Goal: Check status: Check status

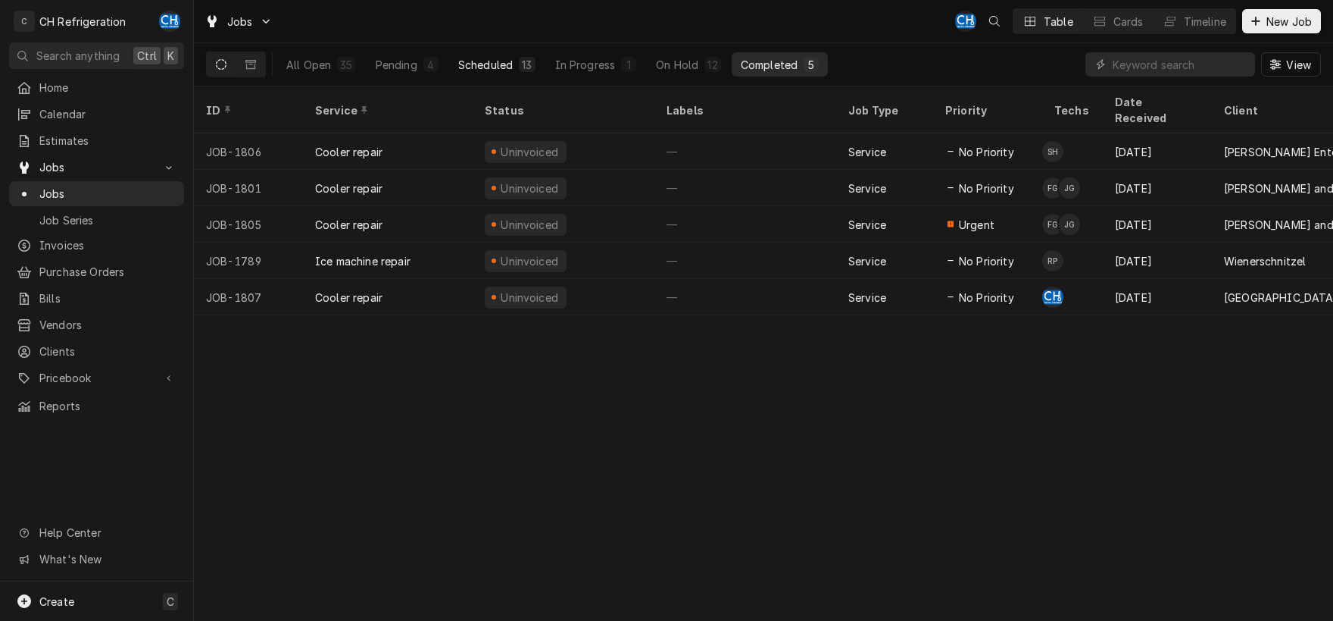
click at [496, 64] on div "Scheduled" at bounding box center [485, 65] width 55 height 16
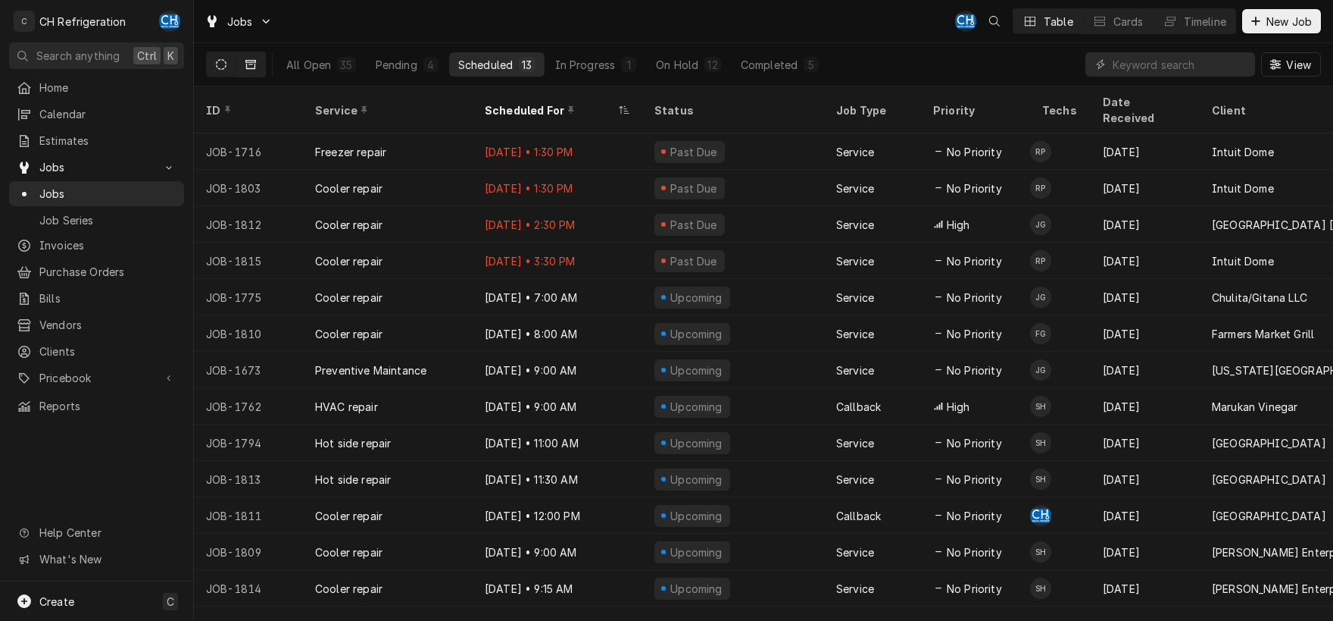
click at [255, 62] on icon "Dynamic Content Wrapper" at bounding box center [250, 64] width 11 height 9
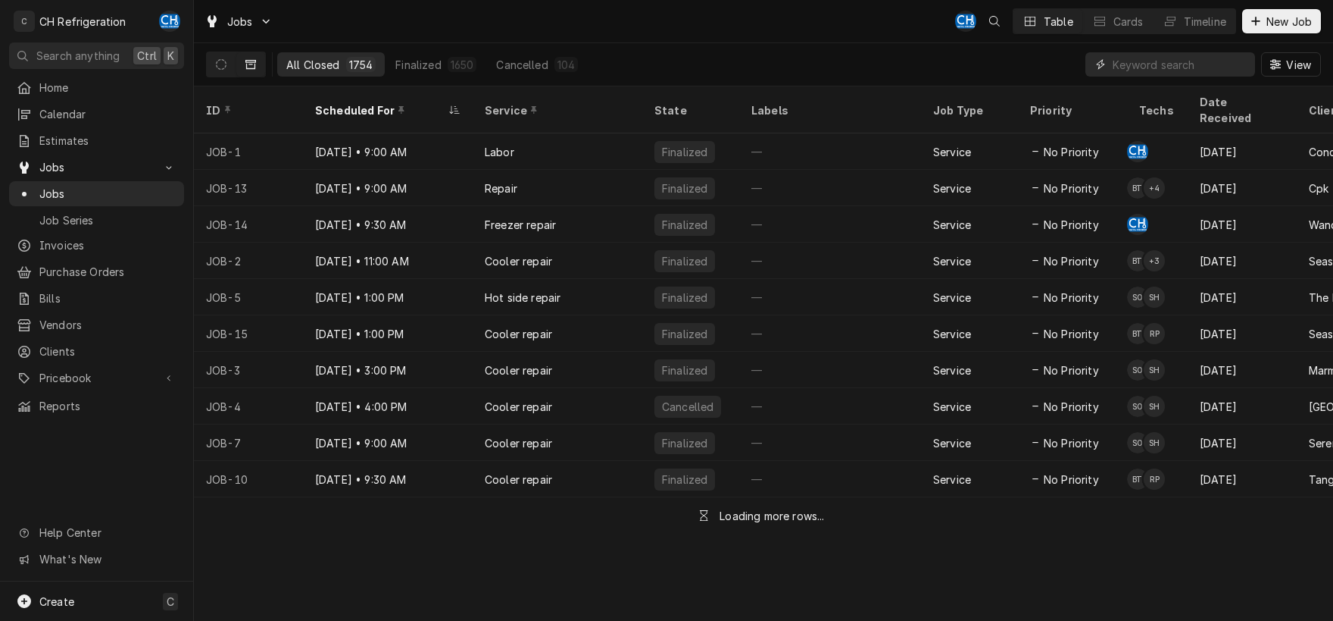
click at [1144, 63] on input "Dynamic Content Wrapper" at bounding box center [1180, 64] width 135 height 24
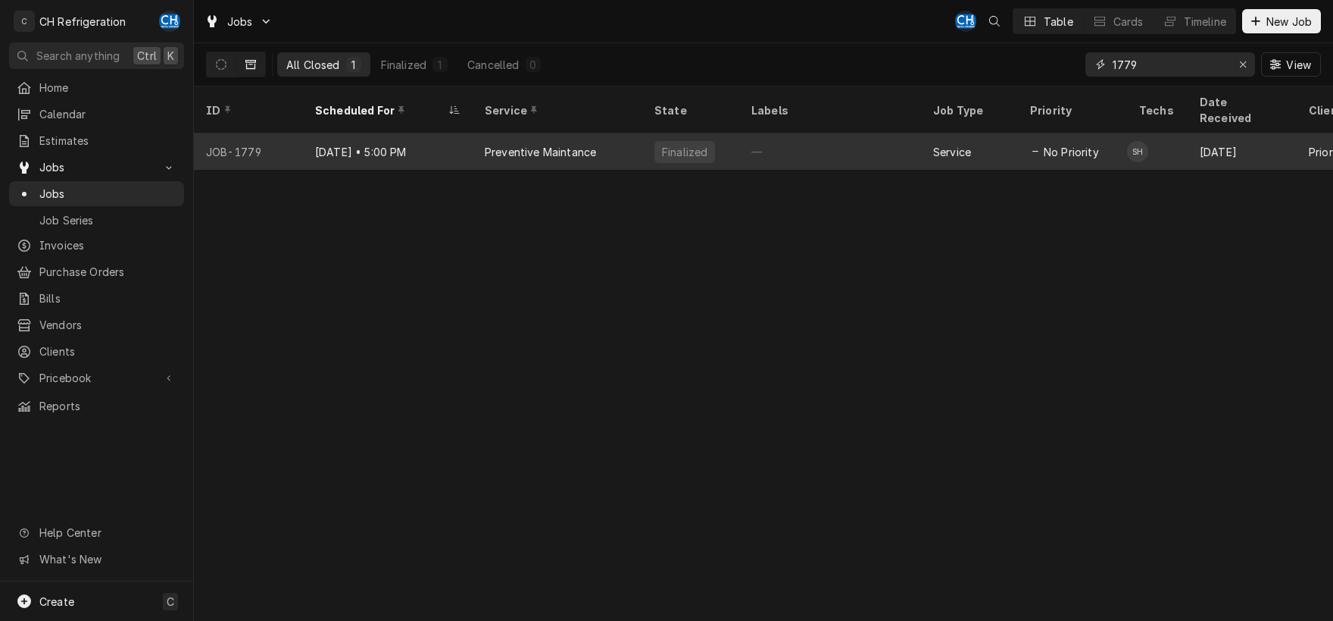
type input "1779"
click at [813, 138] on div "—" at bounding box center [830, 151] width 182 height 36
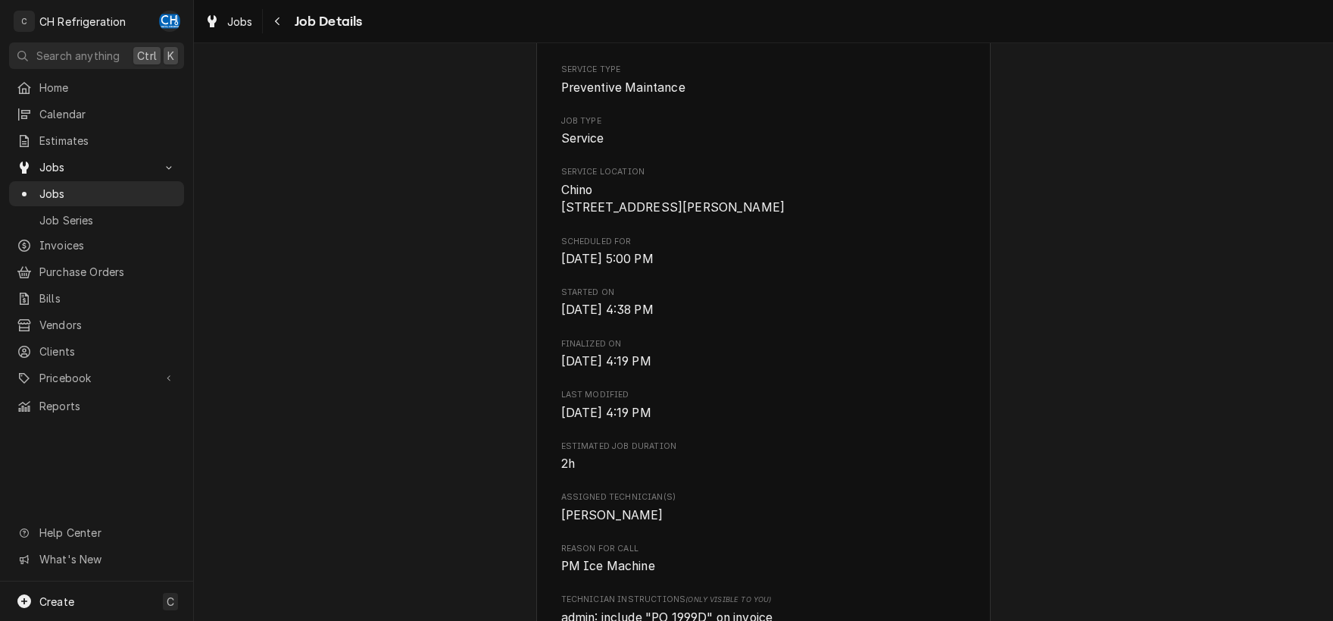
scroll to position [236, 0]
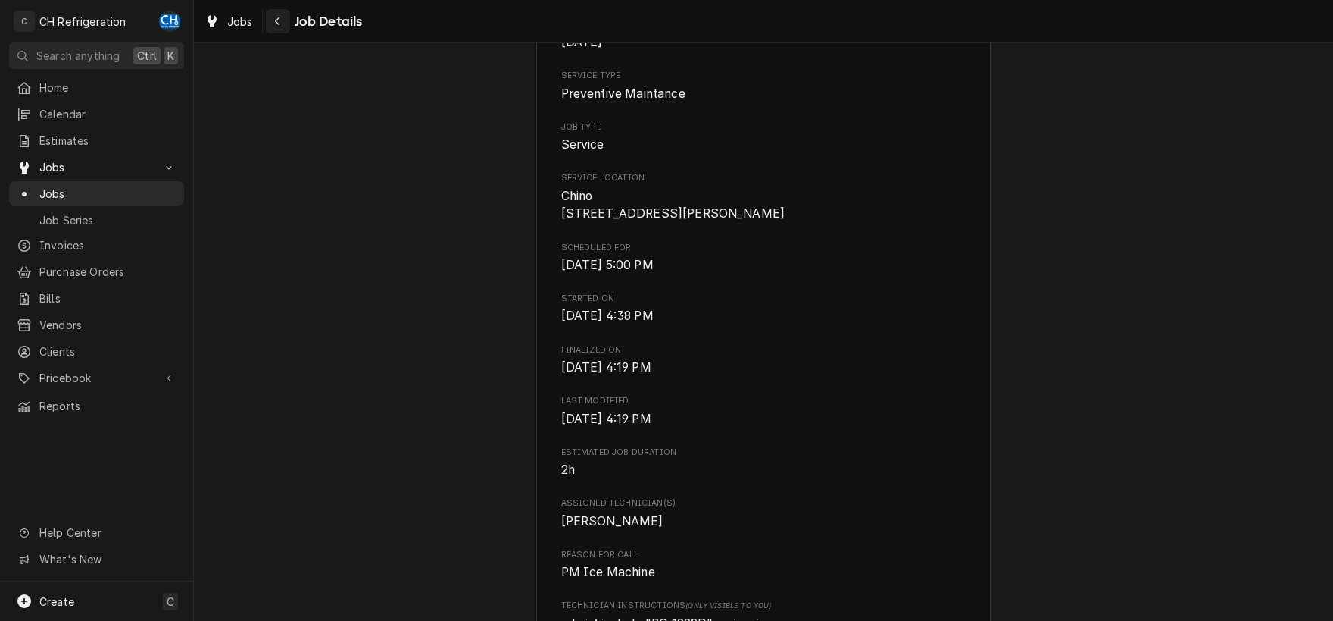
click at [274, 17] on div "Navigate back" at bounding box center [277, 21] width 15 height 15
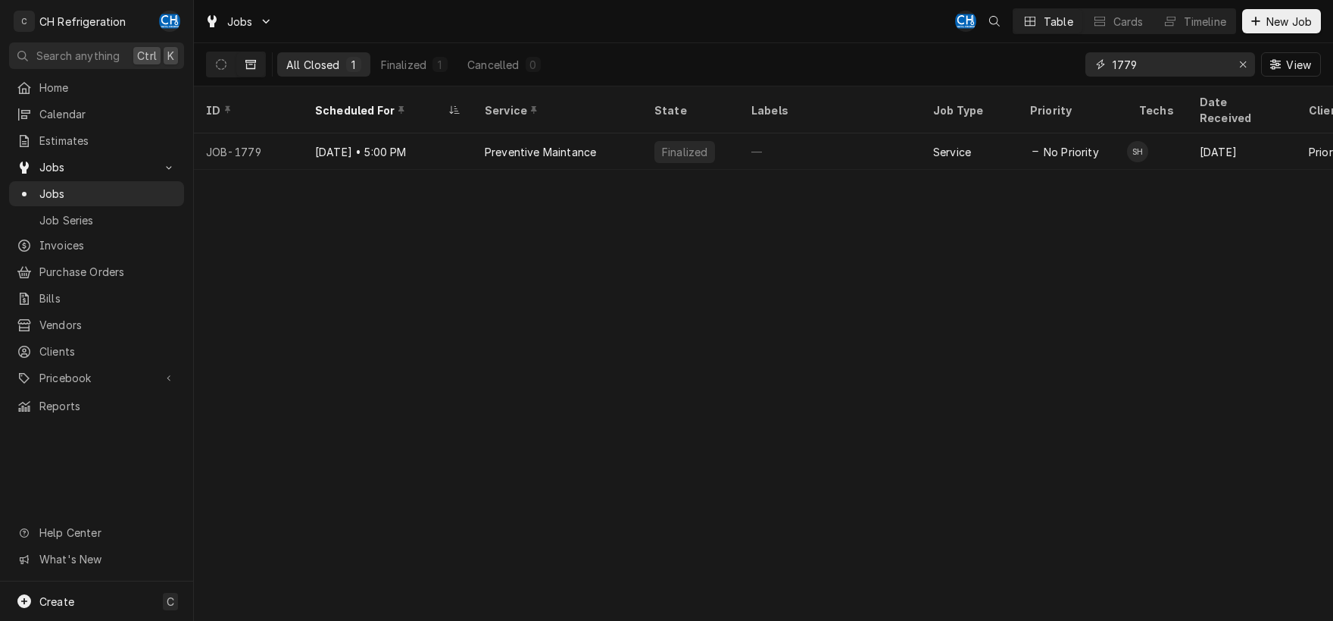
click at [1237, 67] on div "Erase input" at bounding box center [1243, 64] width 15 height 15
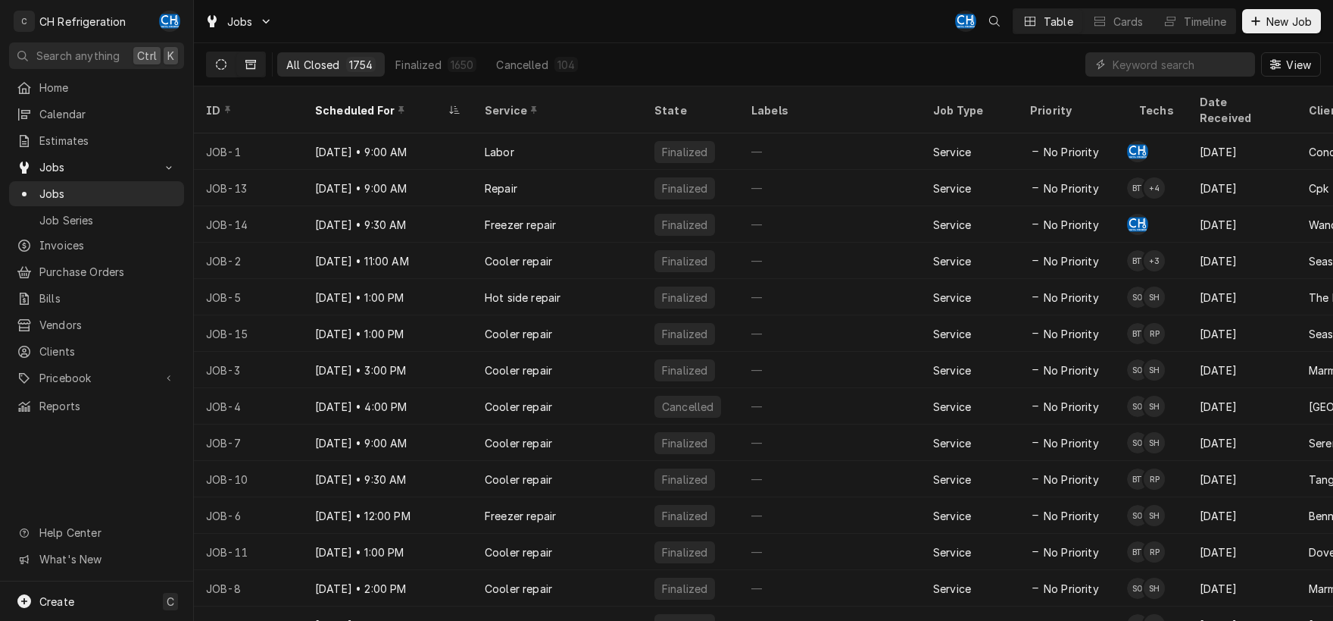
click at [221, 66] on icon "Dynamic Content Wrapper" at bounding box center [221, 64] width 11 height 11
